Goal: Task Accomplishment & Management: Manage account settings

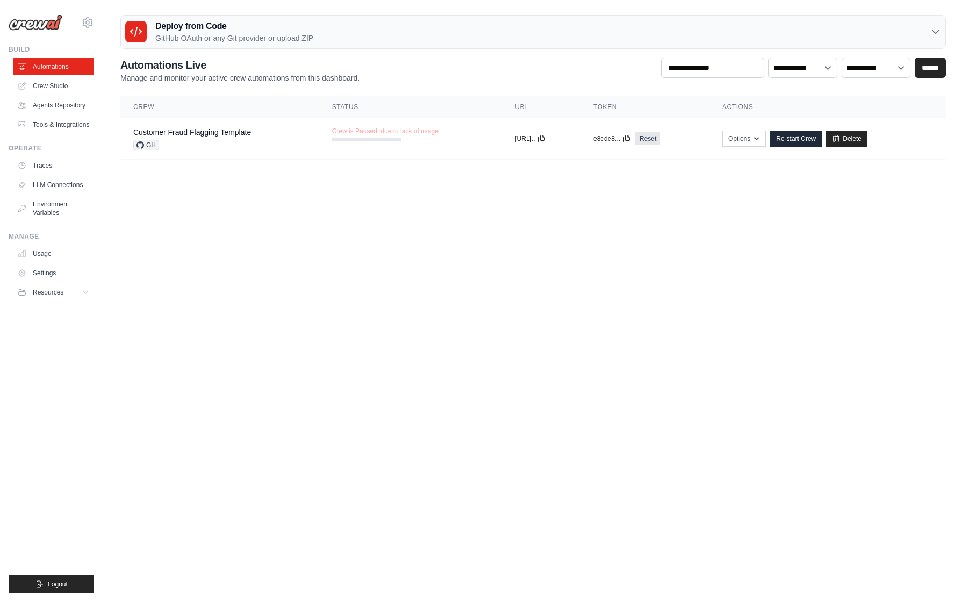
click at [48, 25] on img at bounding box center [36, 23] width 54 height 16
click at [155, 127] on div "Customer Fraud Flagging Template" at bounding box center [192, 132] width 118 height 11
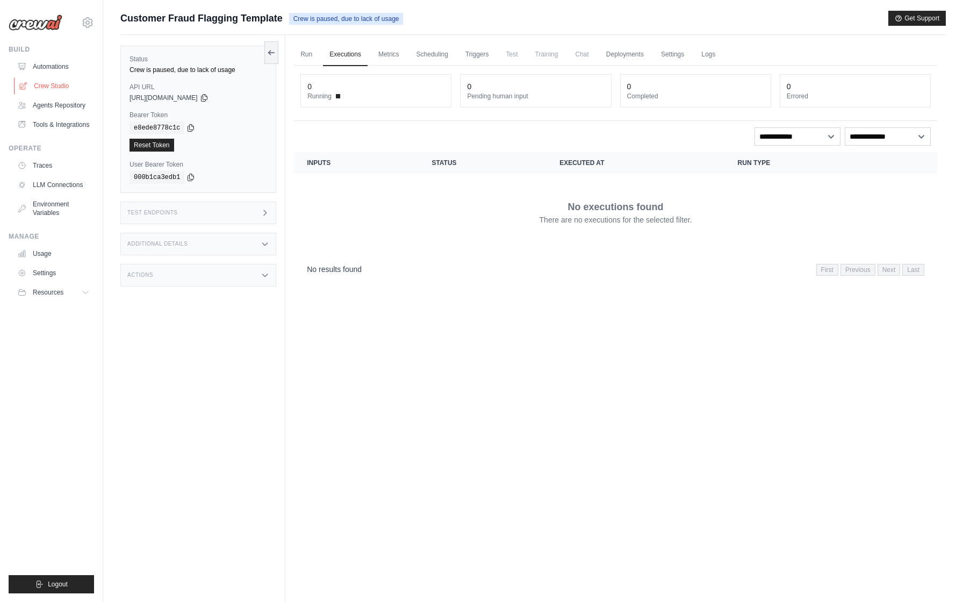
click at [70, 85] on link "Crew Studio" at bounding box center [54, 85] width 81 height 17
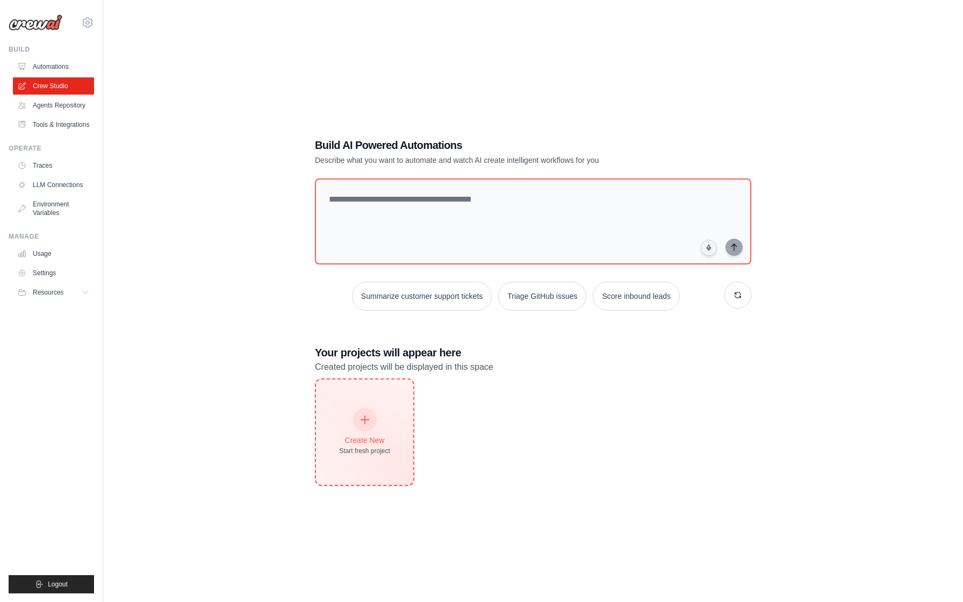
scroll to position [22, 0]
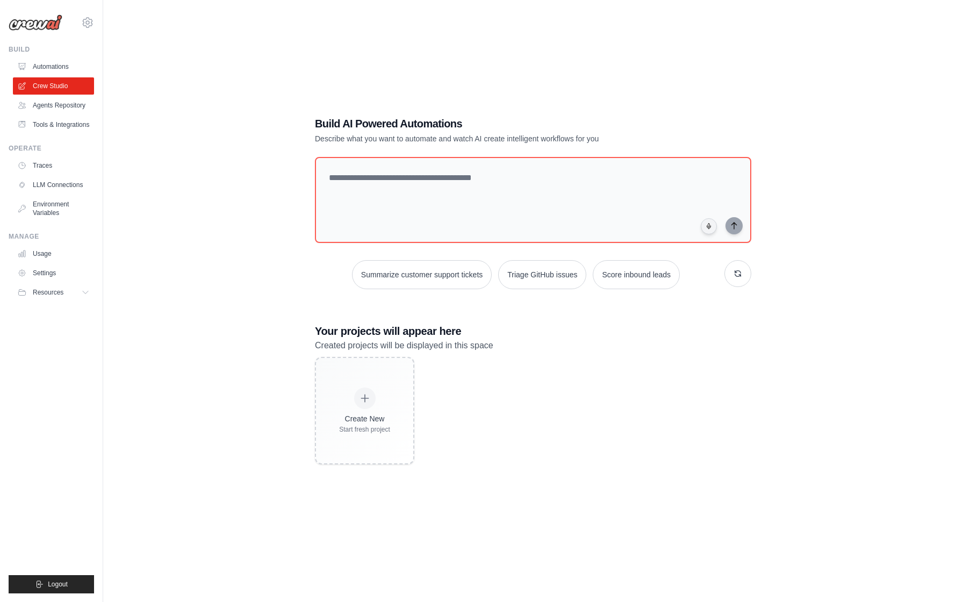
click at [564, 426] on div "Create New Start fresh project" at bounding box center [533, 411] width 436 height 108
click at [69, 106] on link "Agents Repository" at bounding box center [54, 105] width 81 height 17
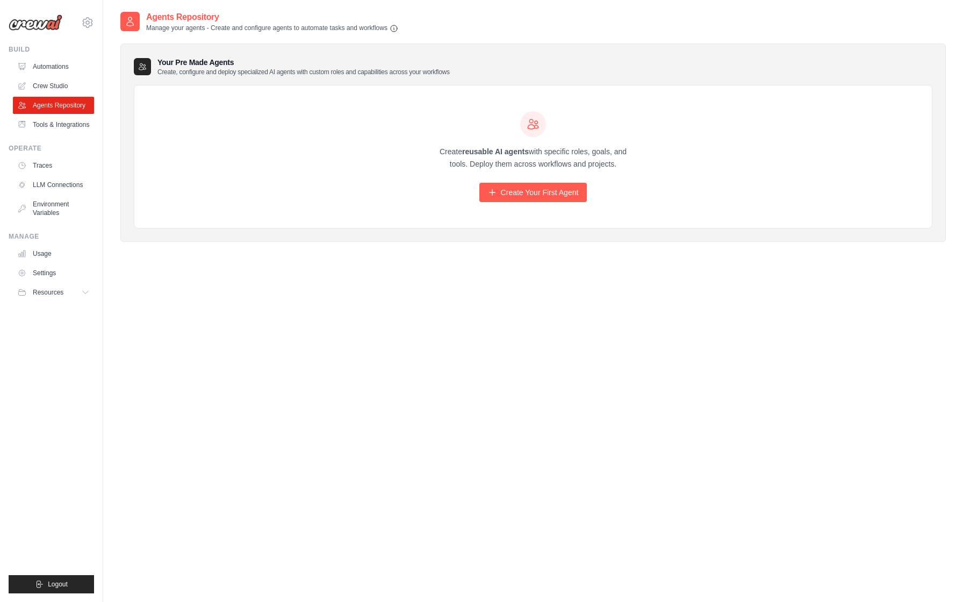
scroll to position [22, 0]
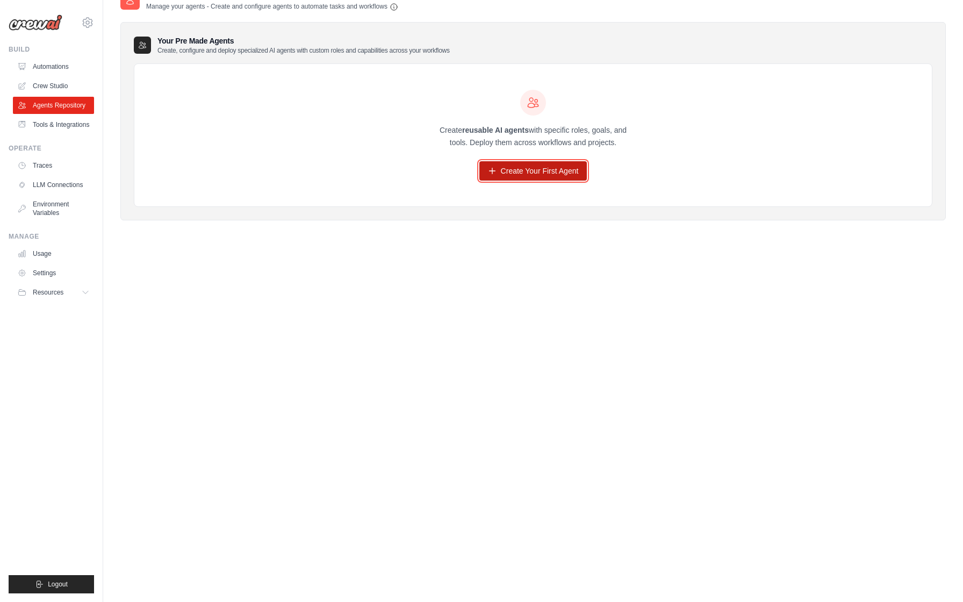
click at [510, 172] on link "Create Your First Agent" at bounding box center [533, 170] width 108 height 19
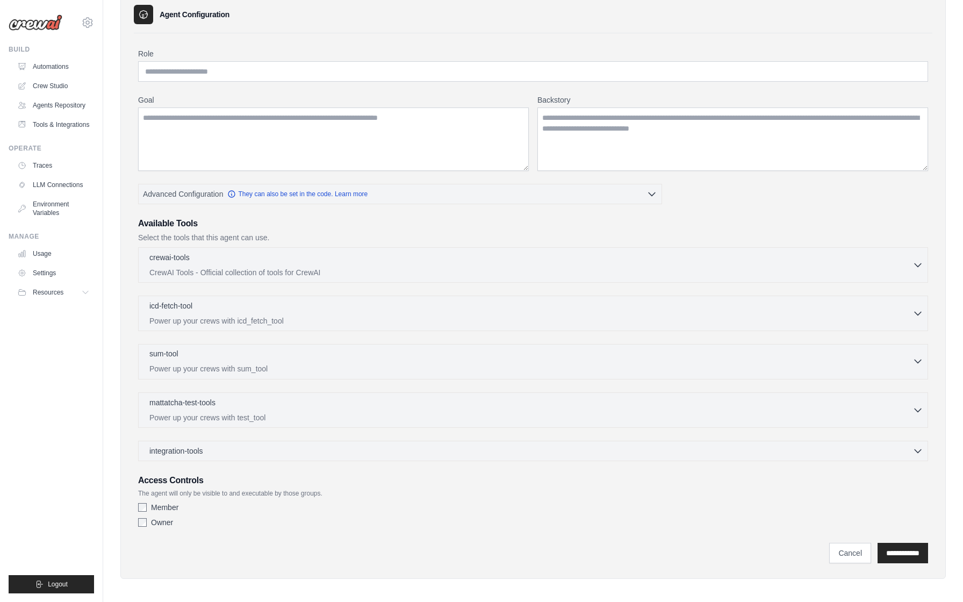
scroll to position [56, 0]
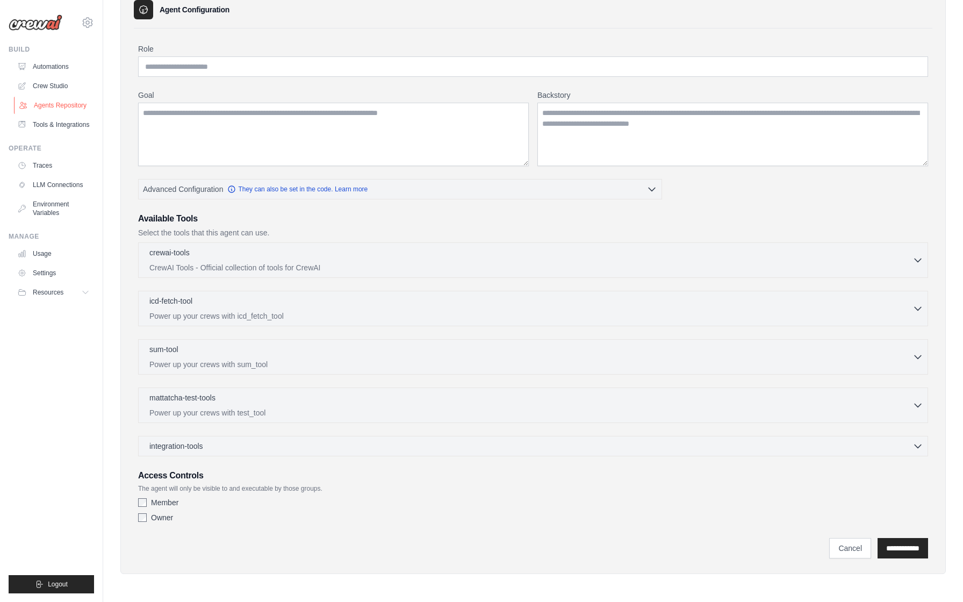
click at [47, 104] on link "Agents Repository" at bounding box center [54, 105] width 81 height 17
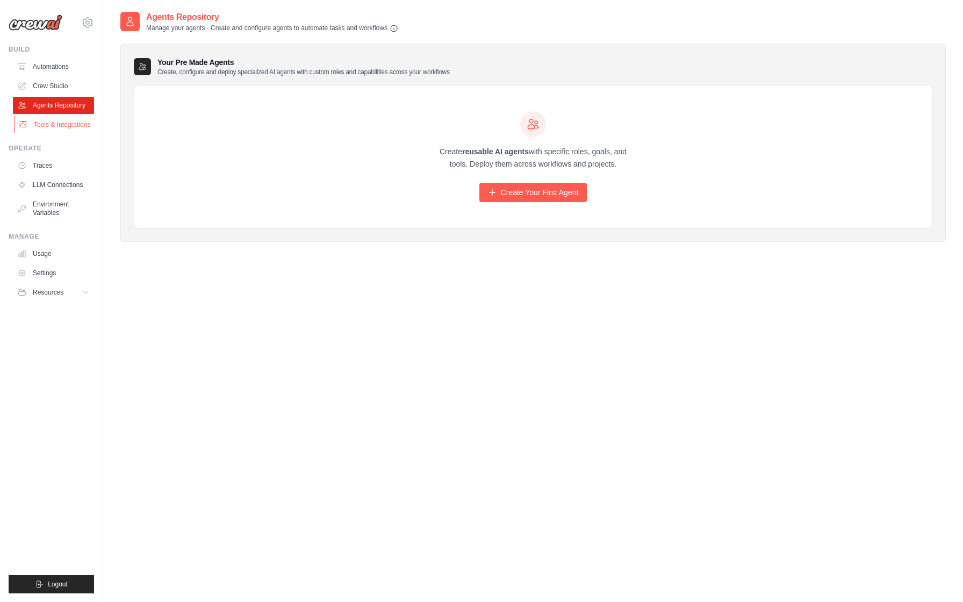
click at [47, 124] on link "Tools & Integrations" at bounding box center [54, 124] width 81 height 17
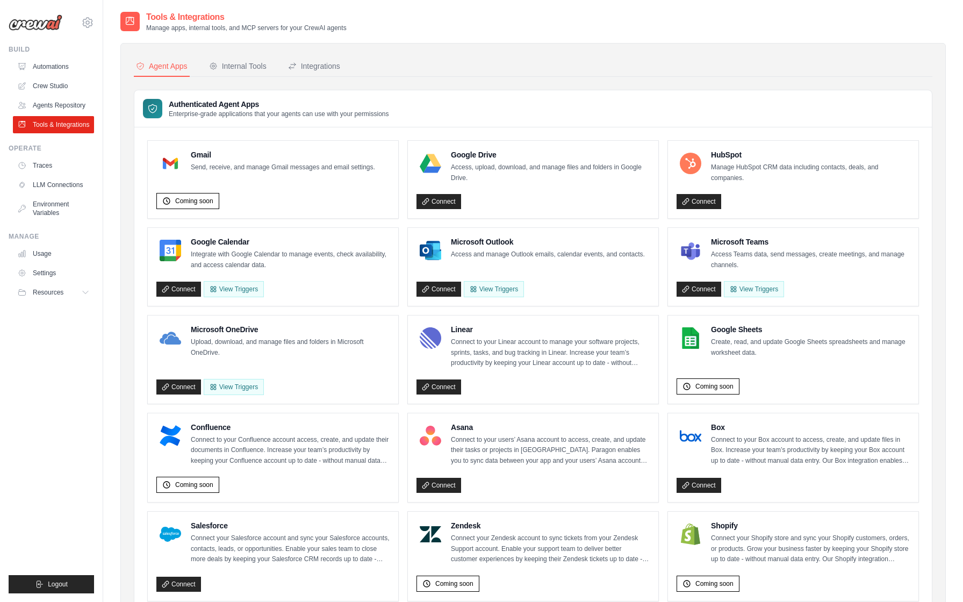
click at [254, 77] on div "Agent Apps Internal Tools Integrations Authenticated Agent Apps Enterprise-grad…" at bounding box center [533, 526] width 799 height 940
click at [252, 70] on div "Internal Tools" at bounding box center [238, 66] width 58 height 11
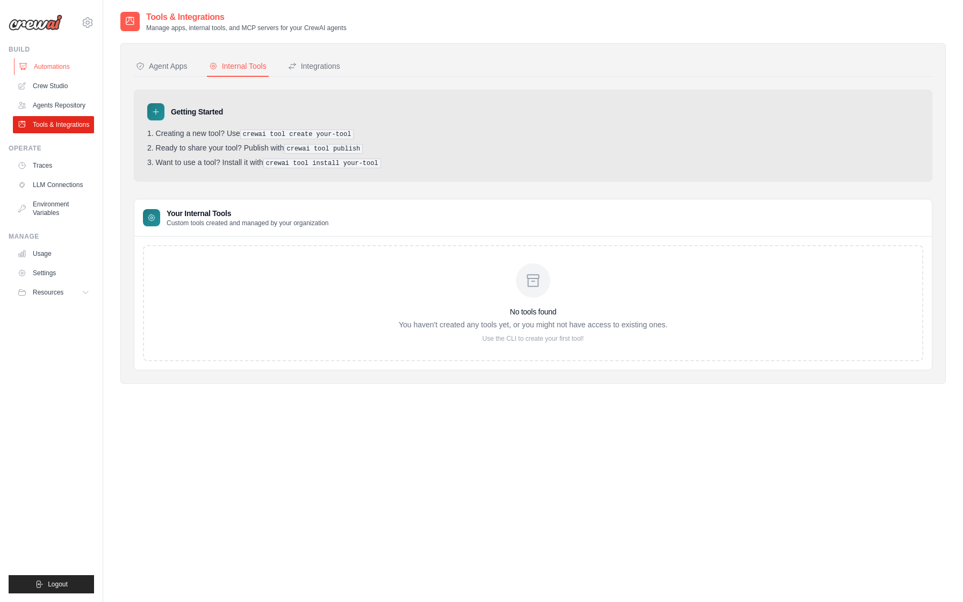
click at [45, 74] on link "Automations" at bounding box center [54, 66] width 81 height 17
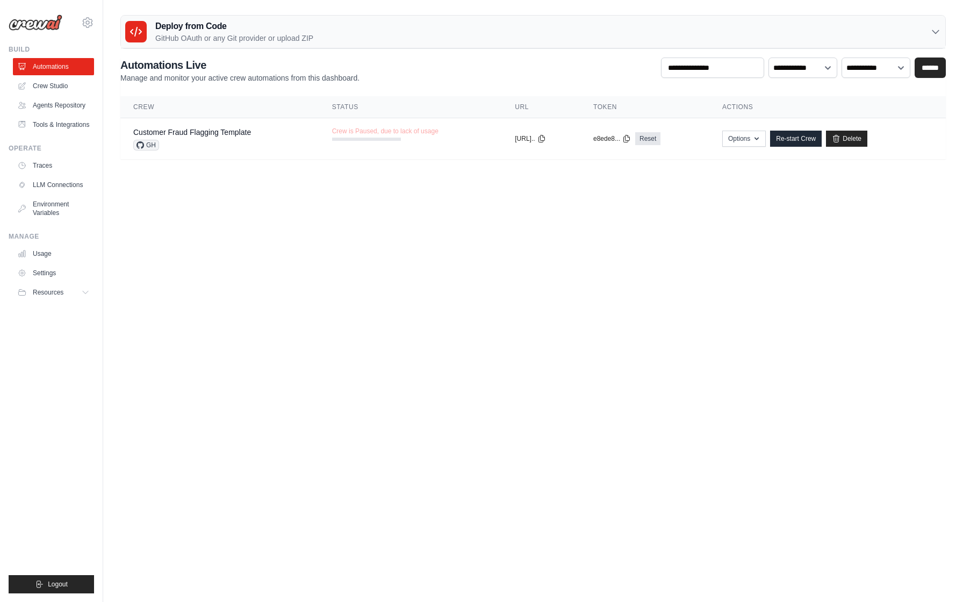
click at [207, 25] on h3 "Deploy from Code" at bounding box center [234, 26] width 158 height 13
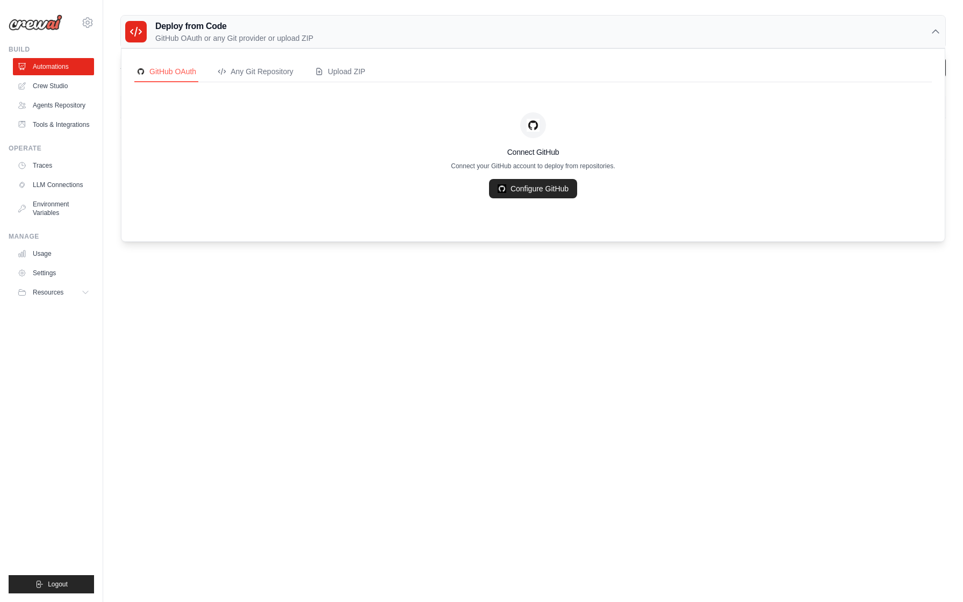
click at [76, 28] on div "alejandro.perez@stradata.com.co Settings" at bounding box center [51, 17] width 85 height 34
click at [44, 23] on img at bounding box center [36, 23] width 54 height 16
click at [84, 22] on icon at bounding box center [87, 22] width 13 height 13
click at [115, 70] on span "Settings" at bounding box center [133, 66] width 85 height 11
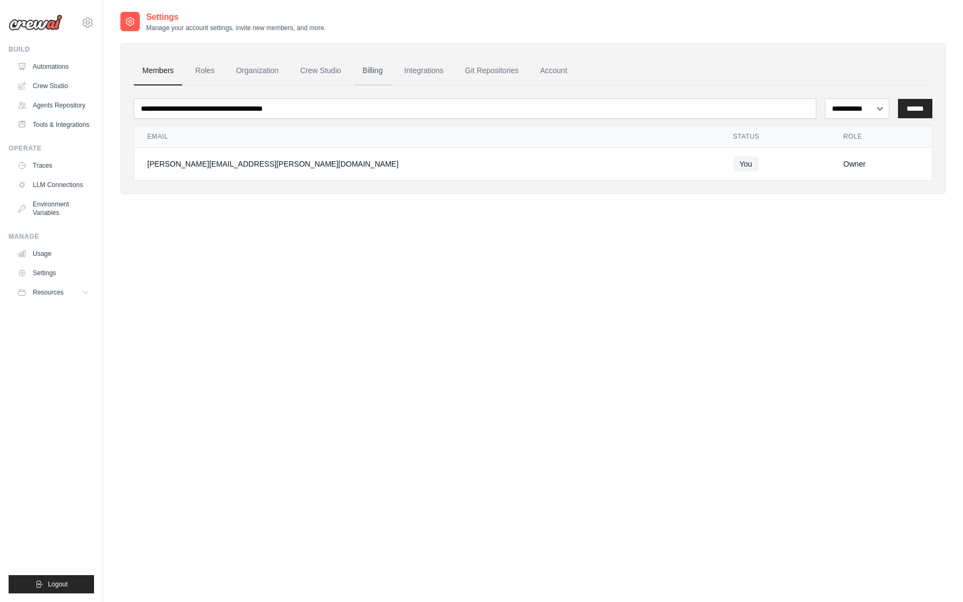
click at [363, 67] on link "Billing" at bounding box center [372, 70] width 37 height 29
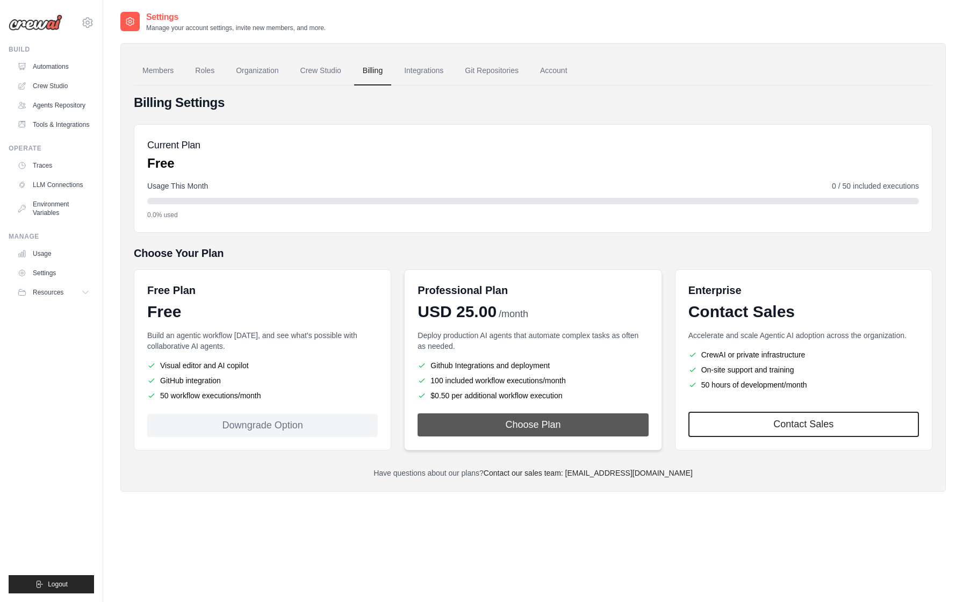
click at [461, 414] on button "Choose Plan" at bounding box center [533, 424] width 231 height 23
click at [318, 69] on link "Crew Studio" at bounding box center [321, 70] width 58 height 29
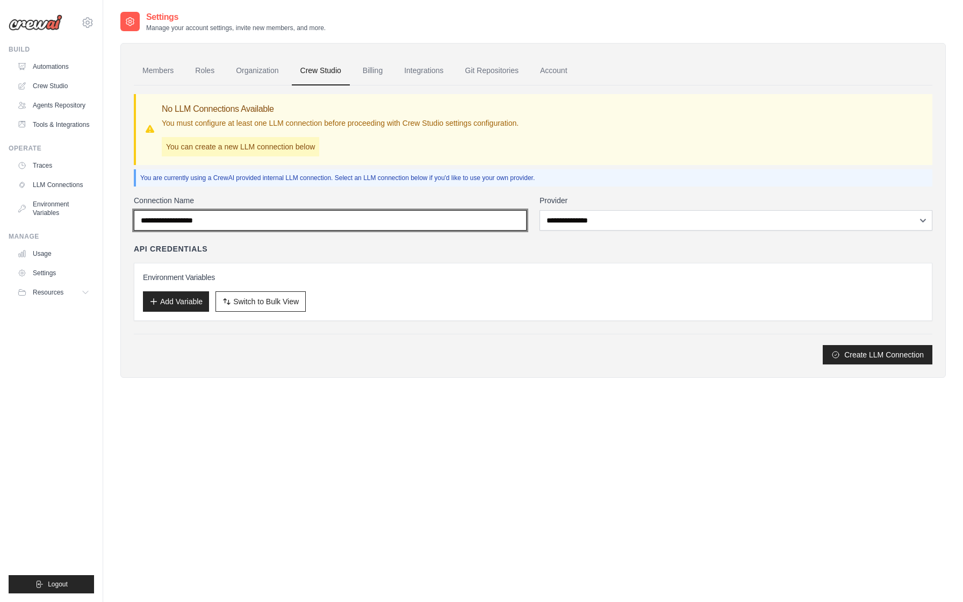
click at [306, 227] on input "Connection Name" at bounding box center [330, 220] width 393 height 20
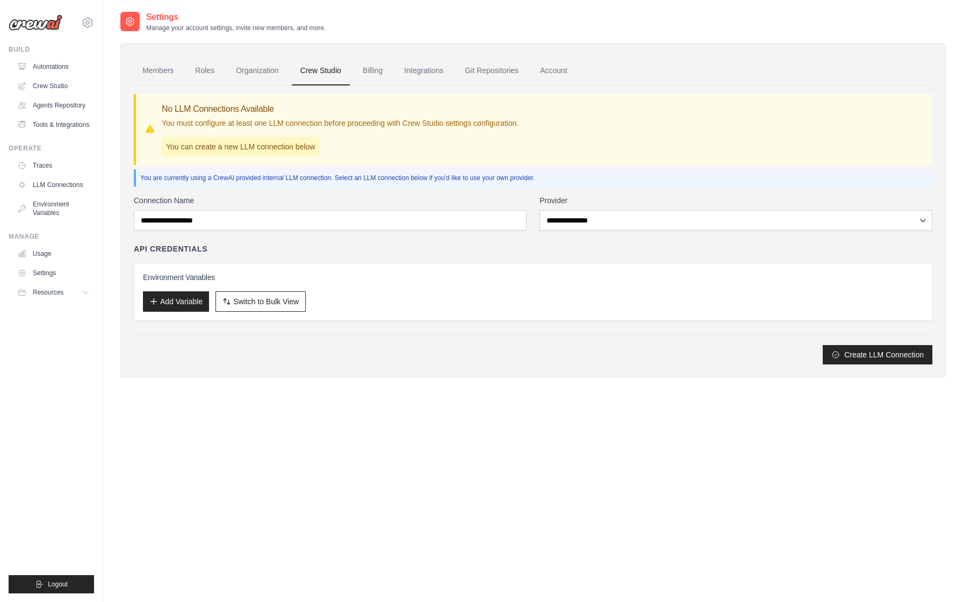
click at [588, 209] on div "**********" at bounding box center [736, 212] width 393 height 35
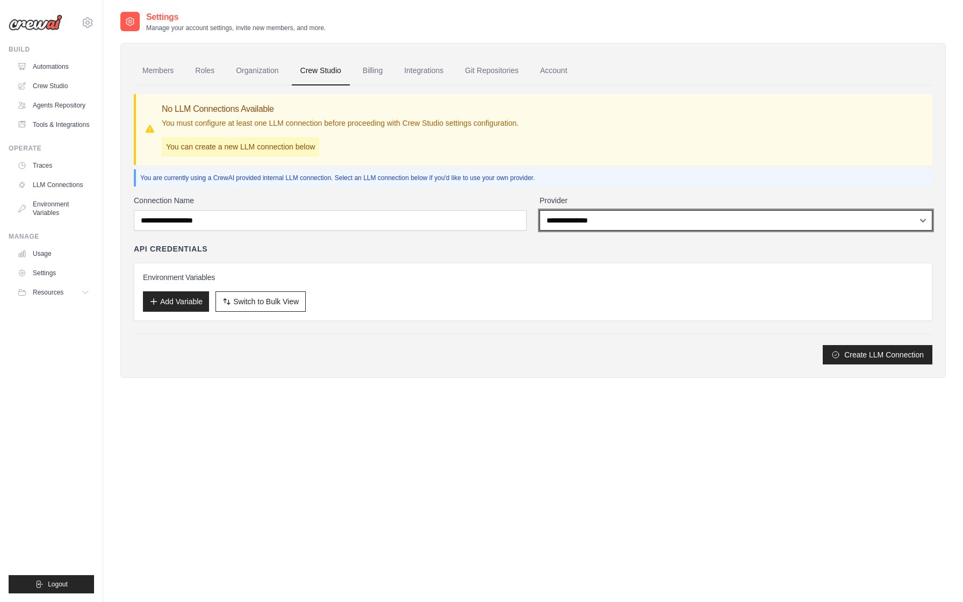
click at [586, 224] on select "**********" at bounding box center [736, 220] width 393 height 20
select select "******"
click at [540, 210] on select "**********" at bounding box center [736, 220] width 393 height 20
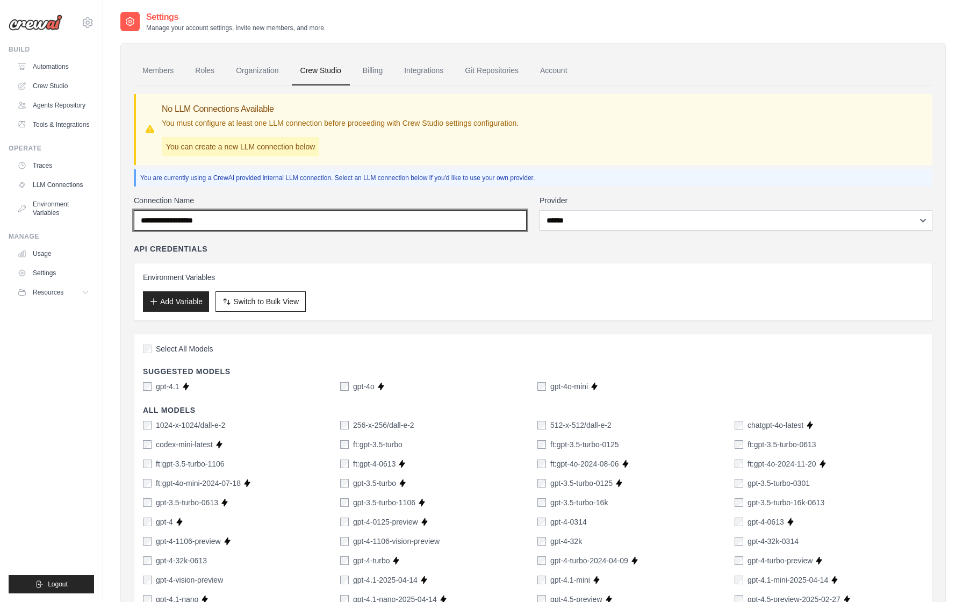
click at [273, 216] on input "Connection Name" at bounding box center [330, 220] width 393 height 20
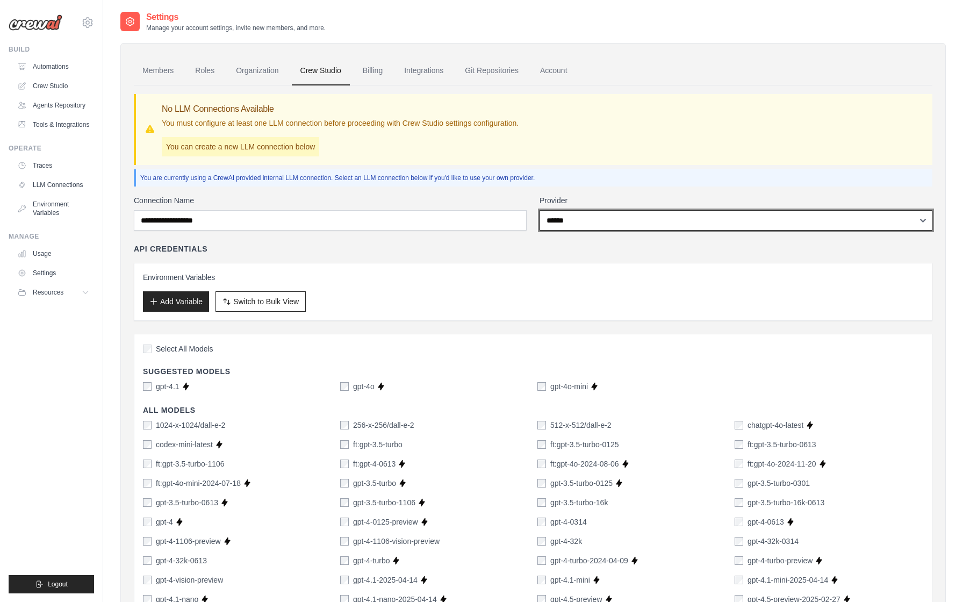
click at [576, 218] on select "**********" at bounding box center [736, 220] width 393 height 20
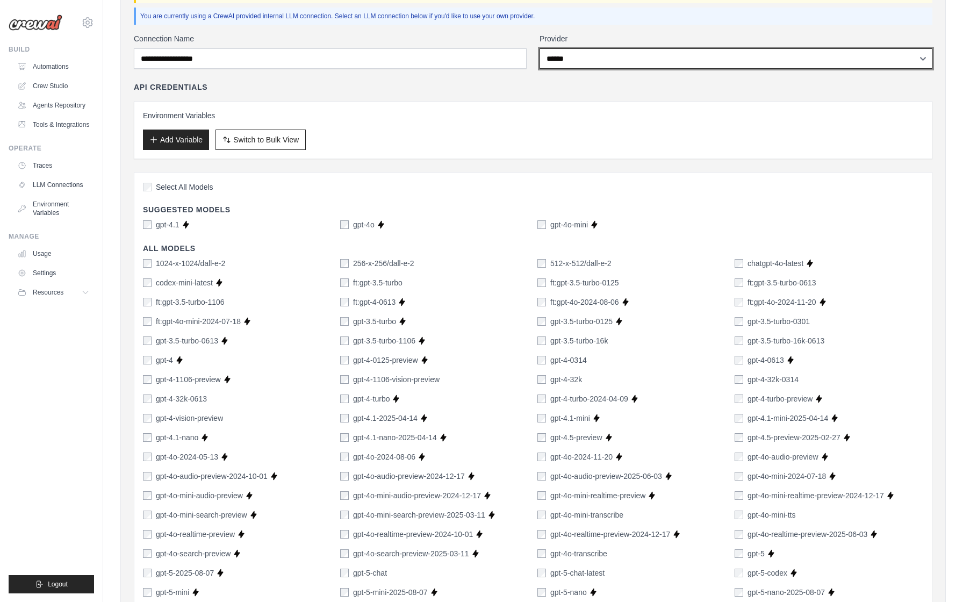
scroll to position [161, 0]
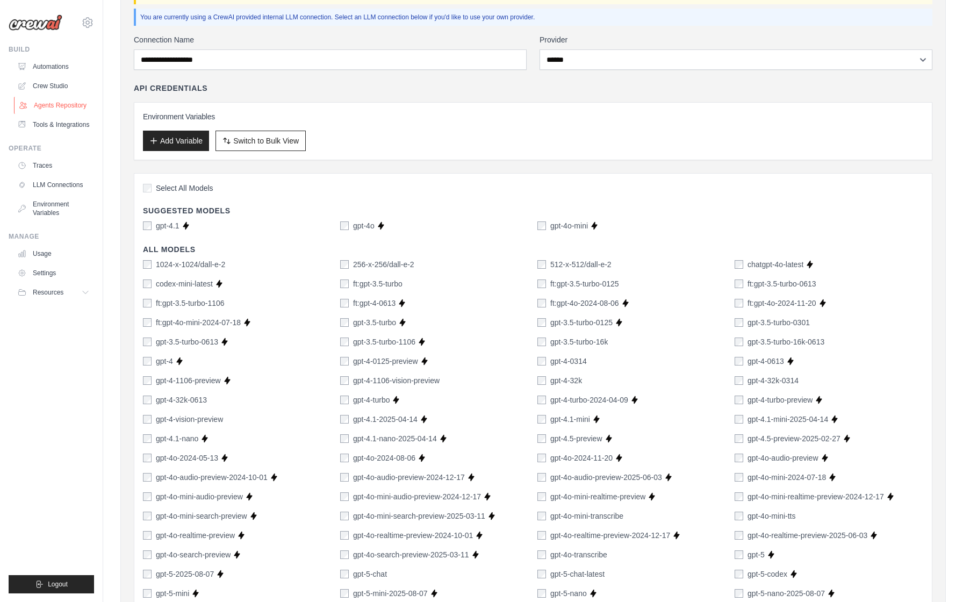
click at [56, 104] on link "Agents Repository" at bounding box center [54, 105] width 81 height 17
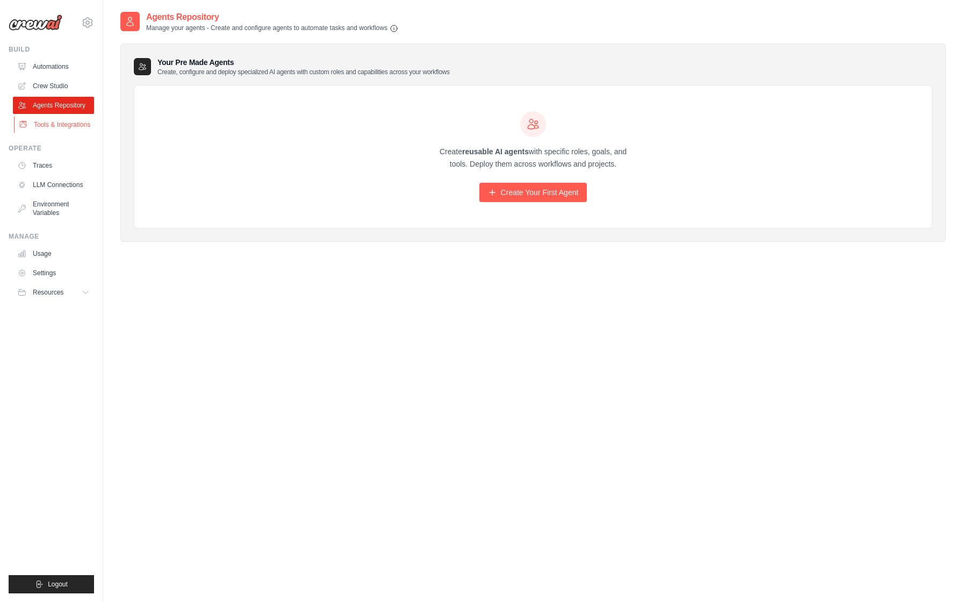
click at [54, 118] on link "Tools & Integrations" at bounding box center [54, 124] width 81 height 17
click at [44, 164] on link "Traces" at bounding box center [54, 165] width 81 height 17
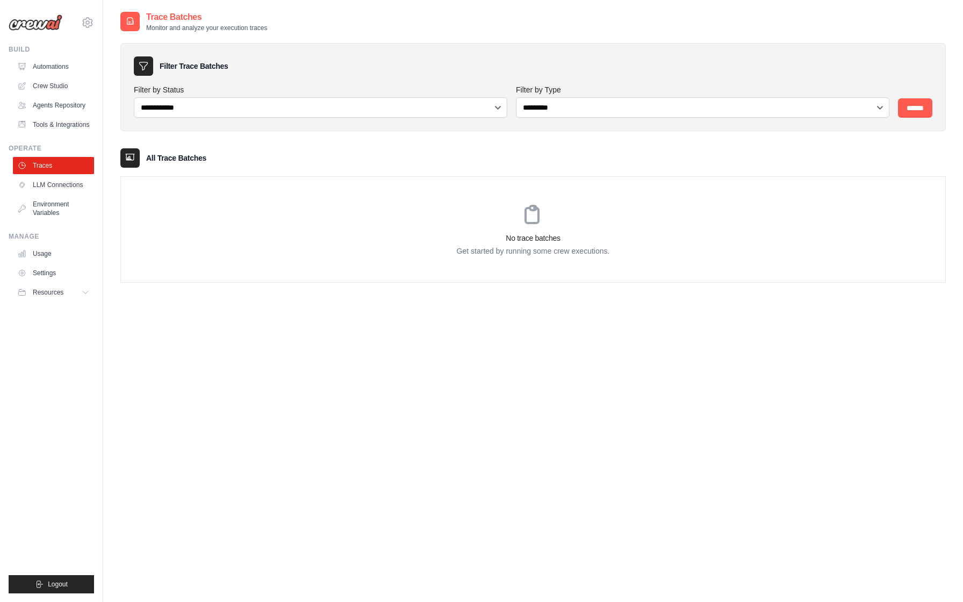
click at [42, 189] on link "LLM Connections" at bounding box center [53, 184] width 81 height 17
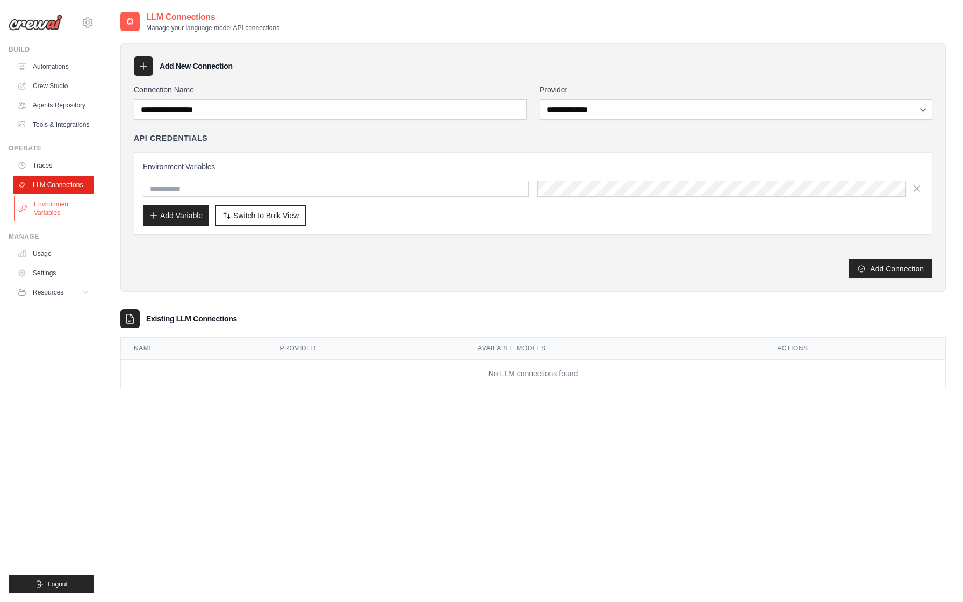
click at [41, 212] on link "Environment Variables" at bounding box center [54, 209] width 81 height 26
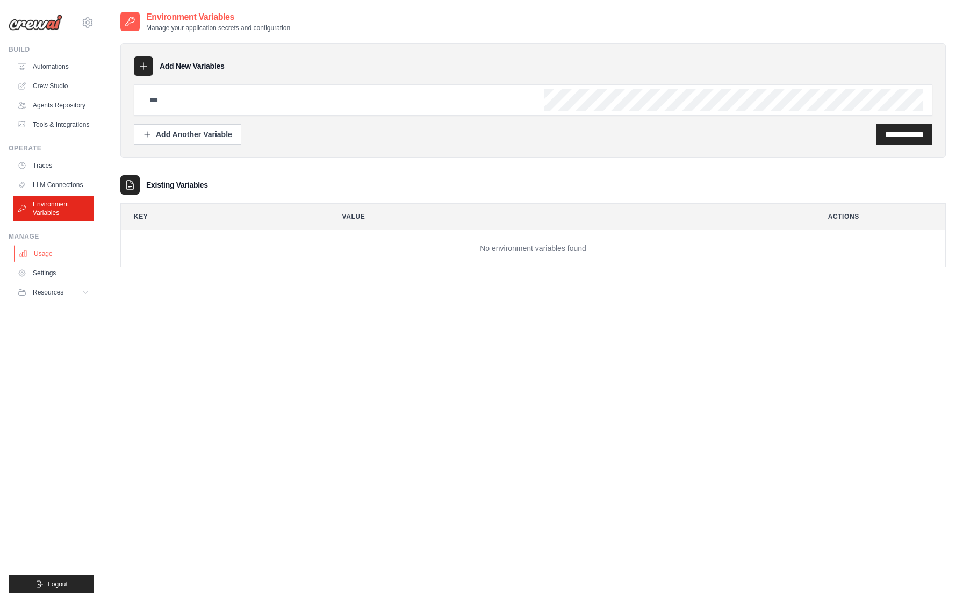
click at [45, 256] on link "Usage" at bounding box center [54, 253] width 81 height 17
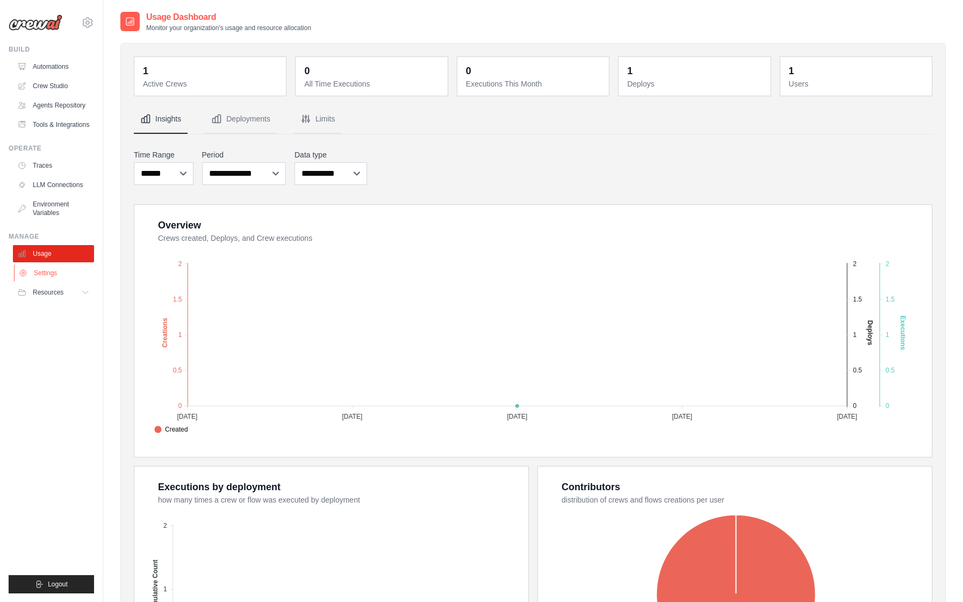
click at [46, 276] on link "Settings" at bounding box center [54, 272] width 81 height 17
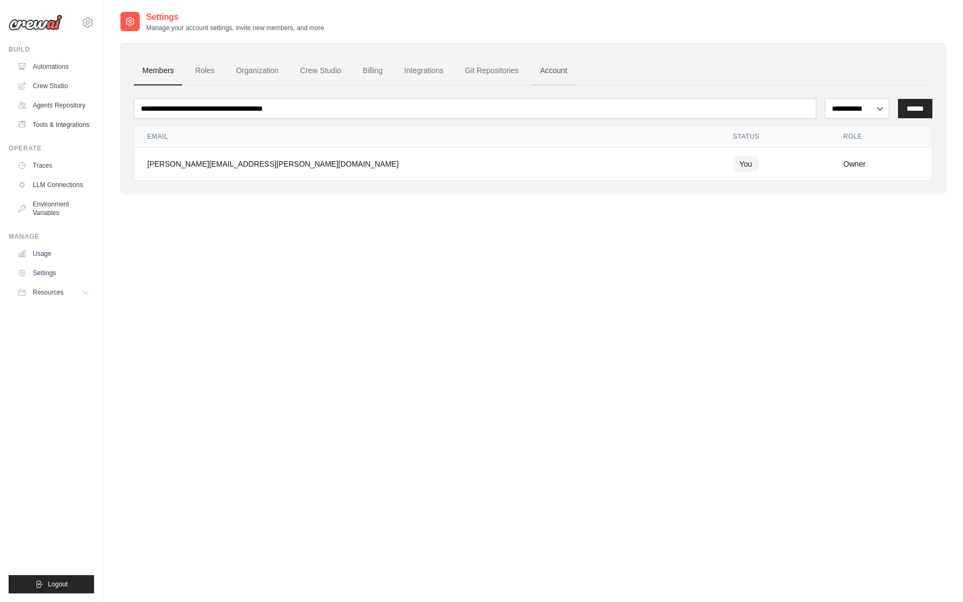
click at [559, 71] on link "Account" at bounding box center [554, 70] width 45 height 29
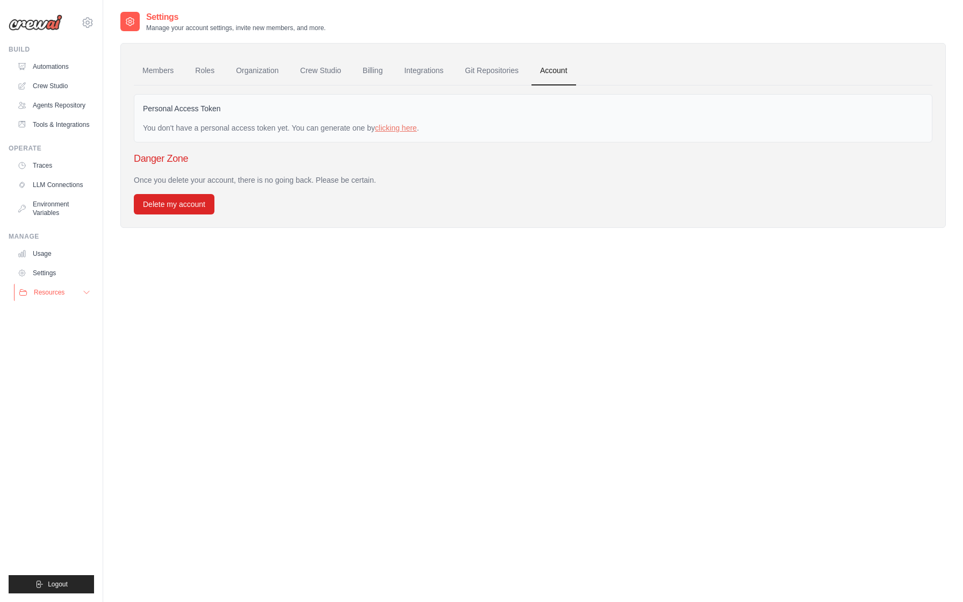
click at [32, 290] on div "Resources" at bounding box center [42, 292] width 46 height 9
click at [44, 363] on span "Video Tutorials" at bounding box center [59, 362] width 42 height 9
click at [254, 74] on link "Organization" at bounding box center [257, 70] width 60 height 29
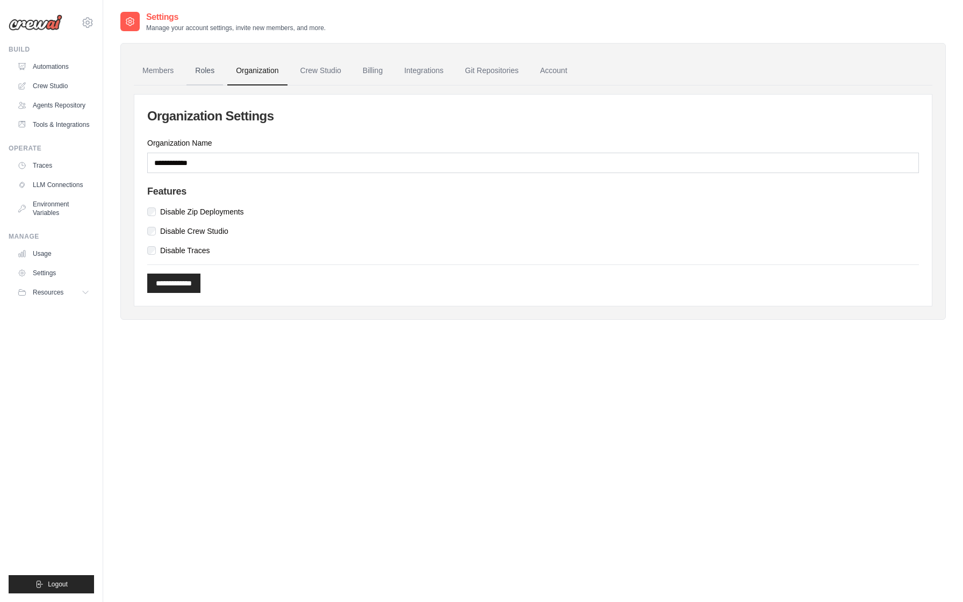
click at [191, 64] on link "Roles" at bounding box center [205, 70] width 37 height 29
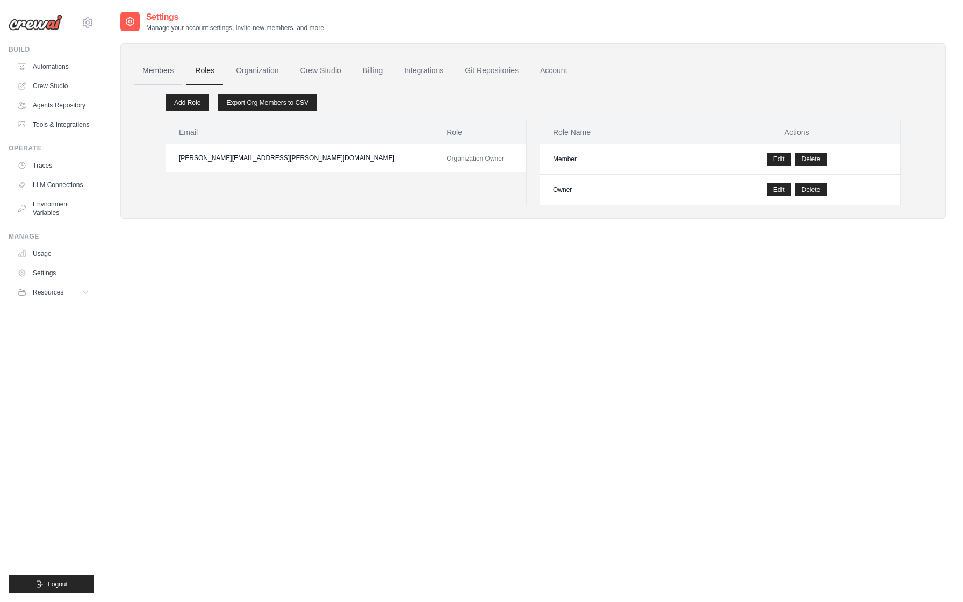
click at [160, 74] on link "Members" at bounding box center [158, 70] width 48 height 29
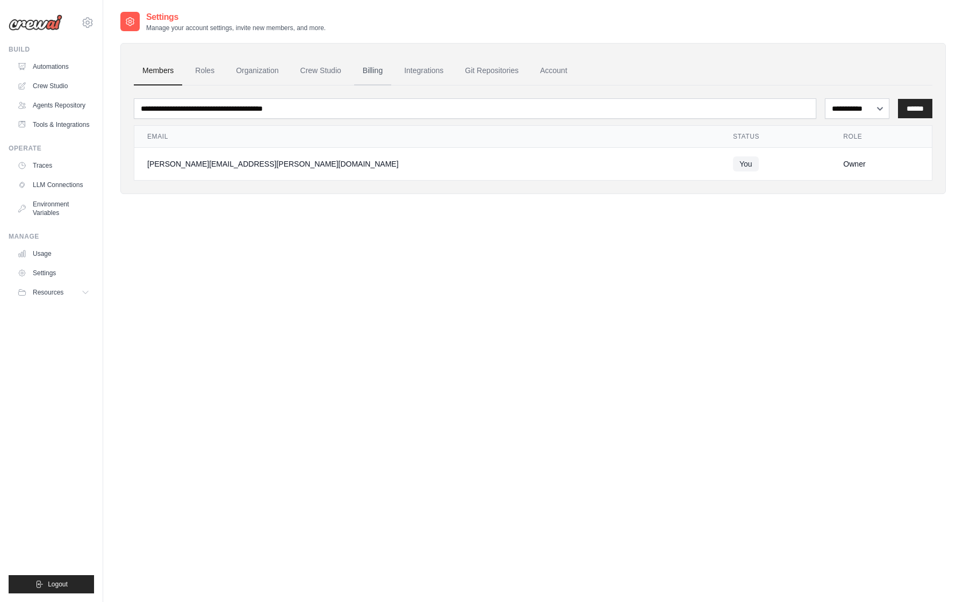
click at [366, 69] on link "Billing" at bounding box center [372, 70] width 37 height 29
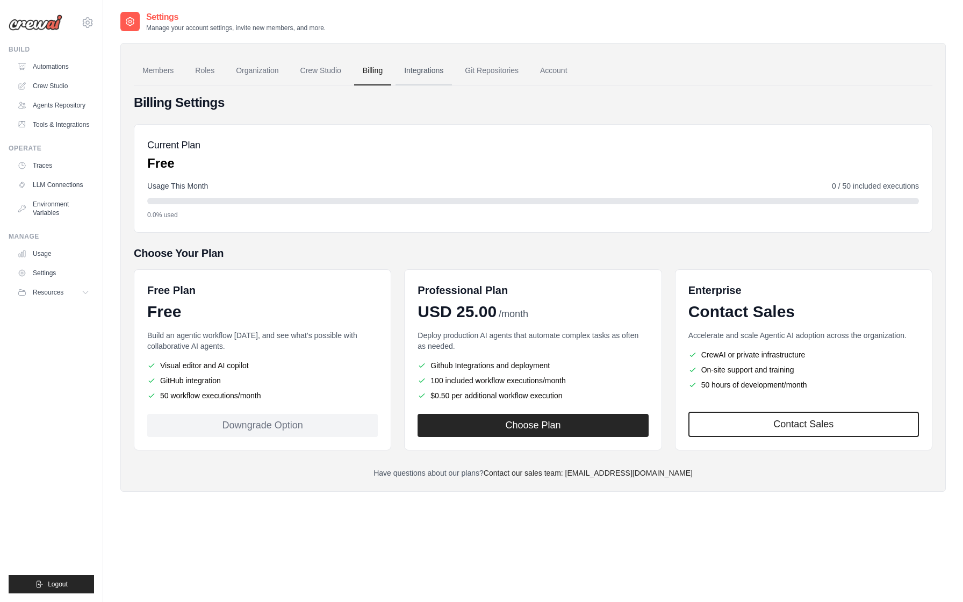
click at [423, 70] on link "Integrations" at bounding box center [424, 70] width 56 height 29
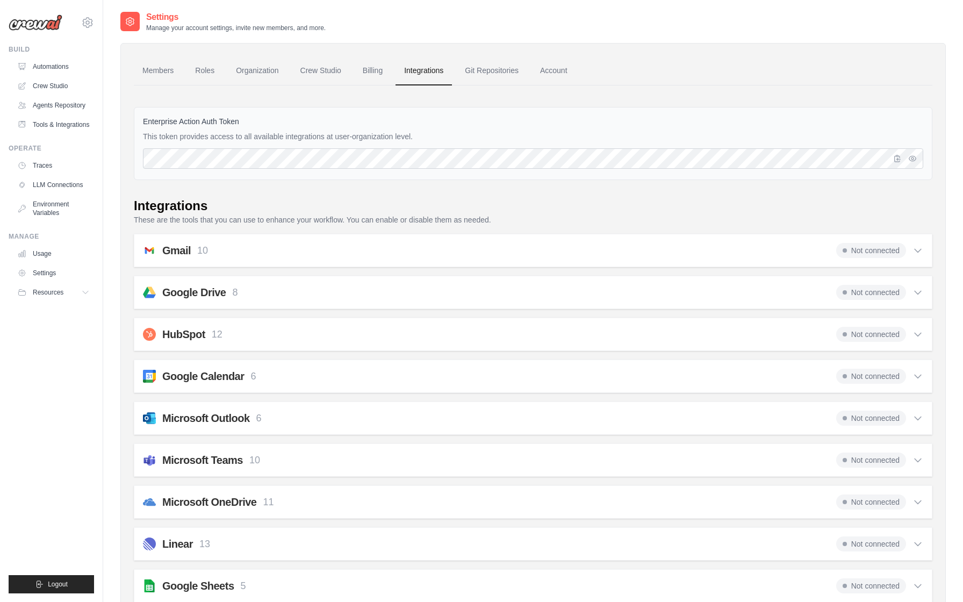
click at [920, 250] on icon at bounding box center [918, 250] width 11 height 11
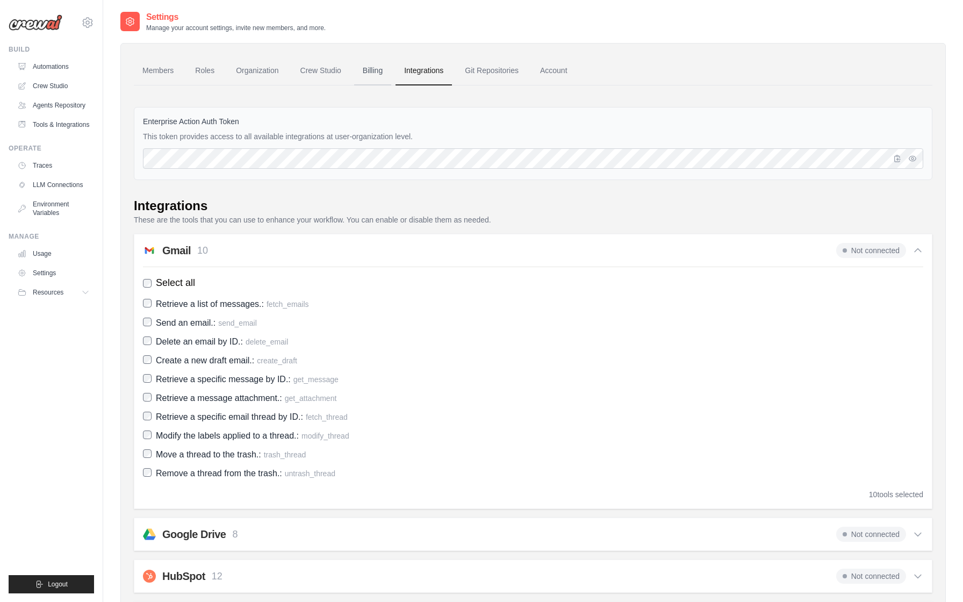
click at [374, 70] on link "Billing" at bounding box center [372, 70] width 37 height 29
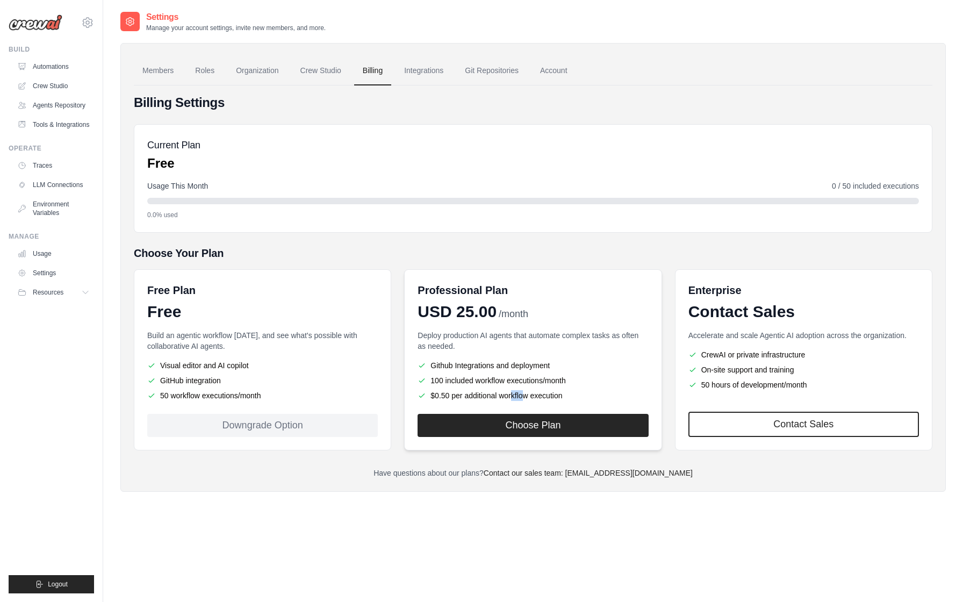
drag, startPoint x: 448, startPoint y: 395, endPoint x: 433, endPoint y: 397, distance: 15.1
click at [433, 397] on li "$0.50 per additional workflow execution" at bounding box center [533, 395] width 231 height 11
copy li "0.50"
